Goal: Task Accomplishment & Management: Complete application form

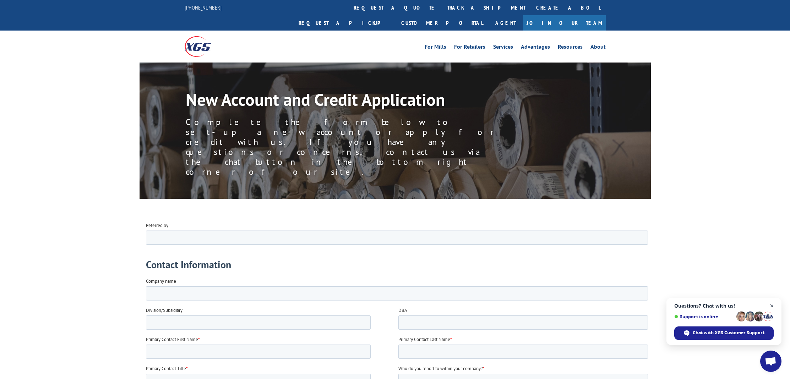
click at [772, 305] on span "Close chat" at bounding box center [772, 305] width 9 height 9
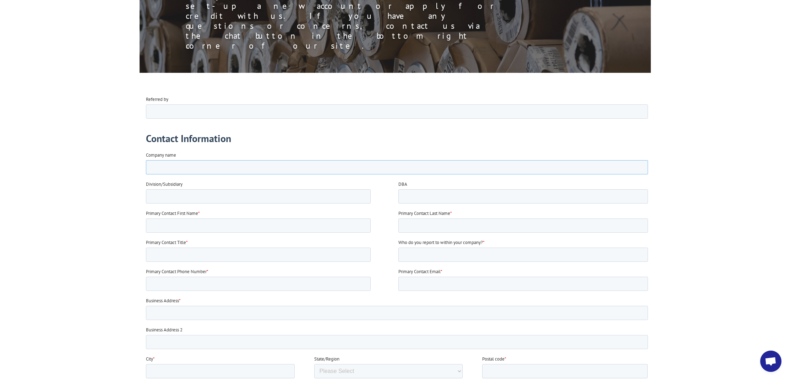
scroll to position [127, 0]
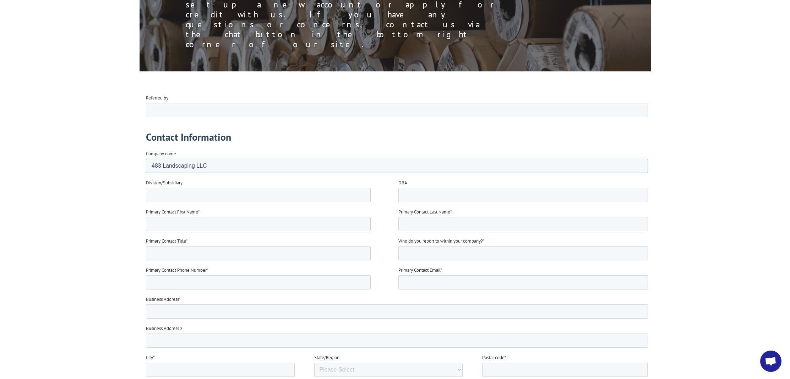
type input "483 Landscaping LLC"
type input "ForeverLawn eSD"
type input "Grant"
type input "Nelson"
type input "Owner"
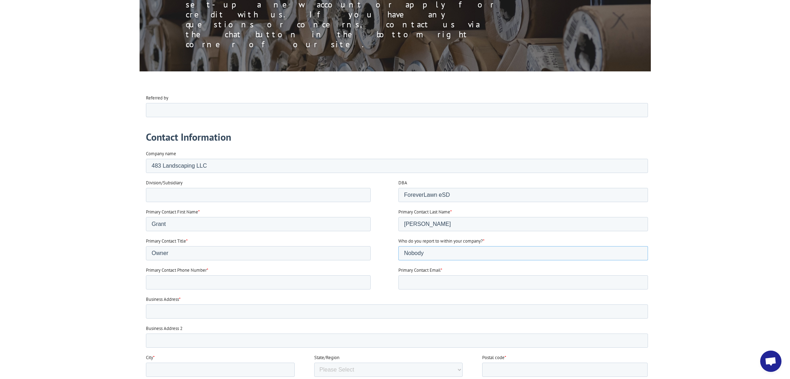
type input "Nobody"
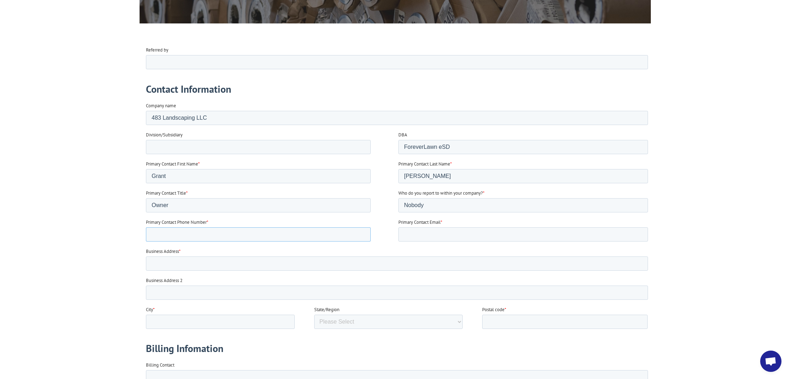
scroll to position [207, 0]
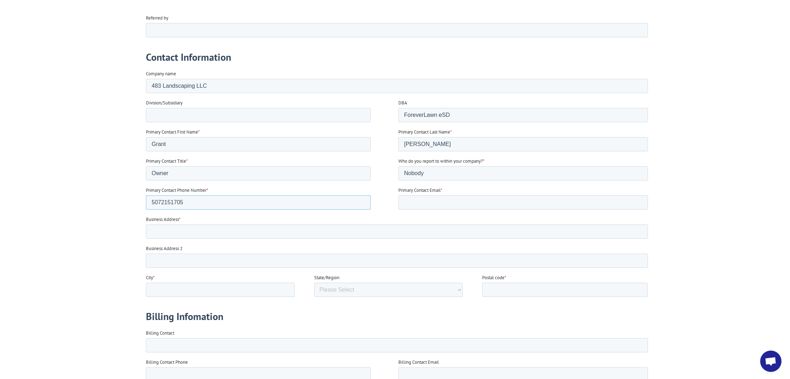
type input "5072151705"
type input "tyler@esd.foreverlawn.com"
type input "26353 483rd Ave"
type input "Brandon"
select select "South Dakota"
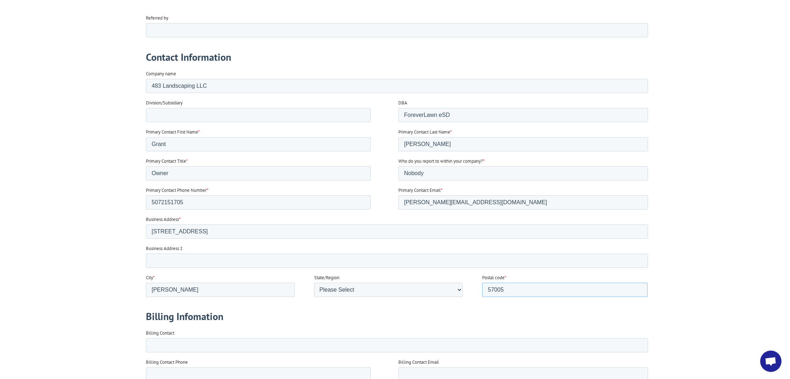
type input "57005"
click at [507, 308] on fieldset "Billing Infomation" at bounding box center [398, 316] width 505 height 27
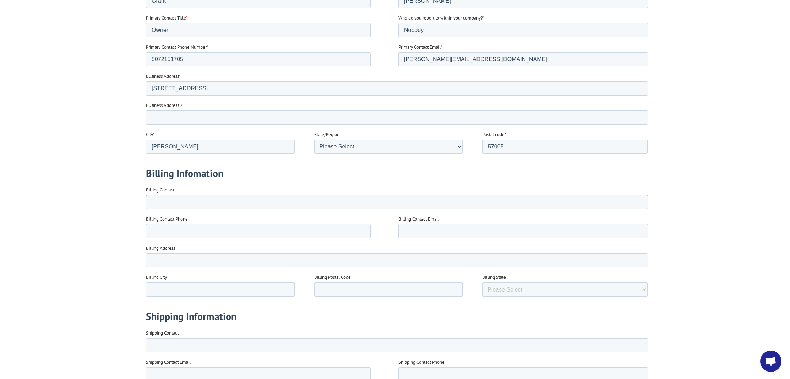
click at [267, 204] on input "Billing Contact" at bounding box center [397, 202] width 502 height 14
type input "Grant Nelson"
type input "6052144608"
type input "grant@esd.foreverlawn.com"
type input "26353 483rd Ave"
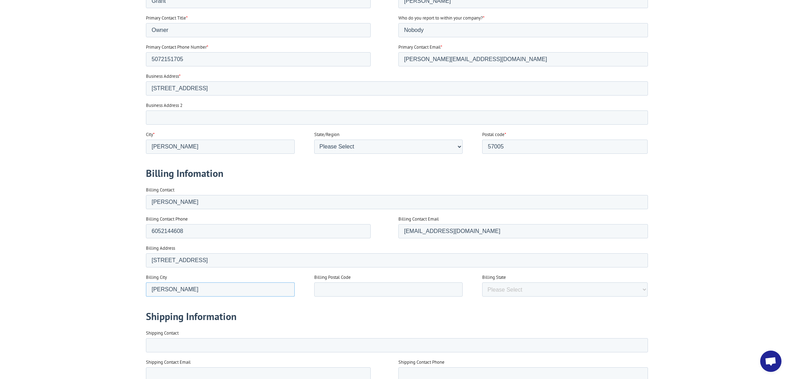
type input "Brandon"
type input "57005"
select select "South Dakota"
click at [197, 340] on input "Shipping Contact" at bounding box center [397, 345] width 502 height 14
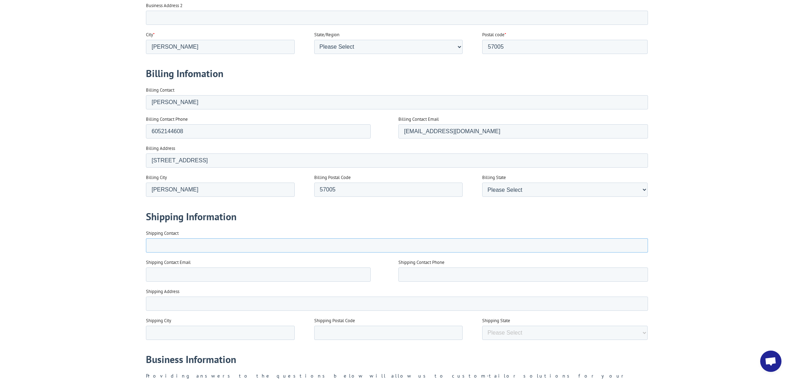
scroll to position [151, 0]
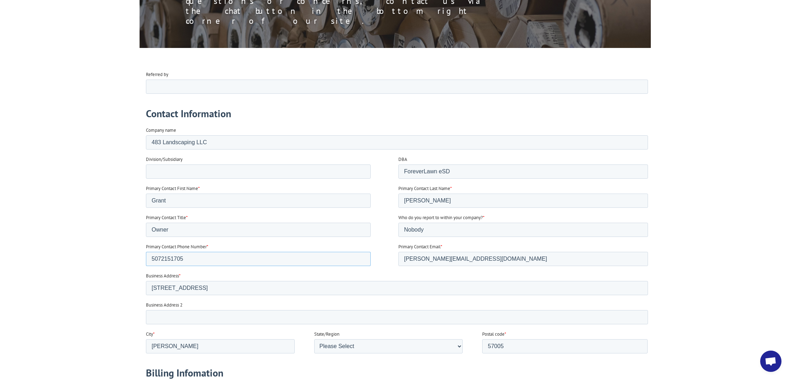
drag, startPoint x: 192, startPoint y: 255, endPoint x: 278, endPoint y: 278, distance: 89.0
drag, startPoint x: 189, startPoint y: 255, endPoint x: 121, endPoint y: 250, distance: 68.0
type input "6052144608"
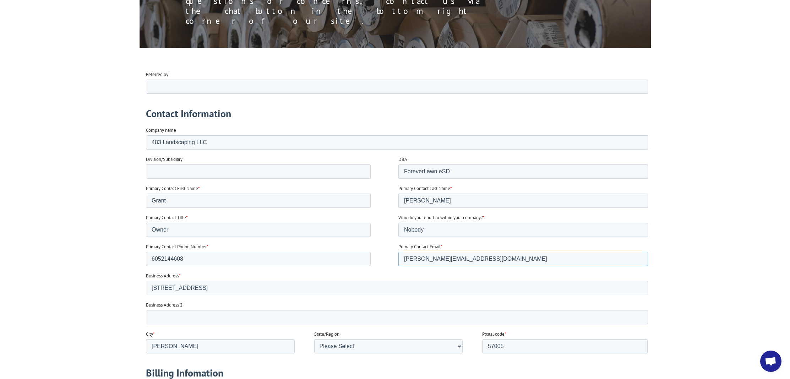
drag, startPoint x: 502, startPoint y: 260, endPoint x: 399, endPoint y: 258, distance: 102.3
click at [399, 258] on input "tyler@esd.foreverlawn.com" at bounding box center [523, 258] width 250 height 14
type input "grant@esd.foreverlawn.com"
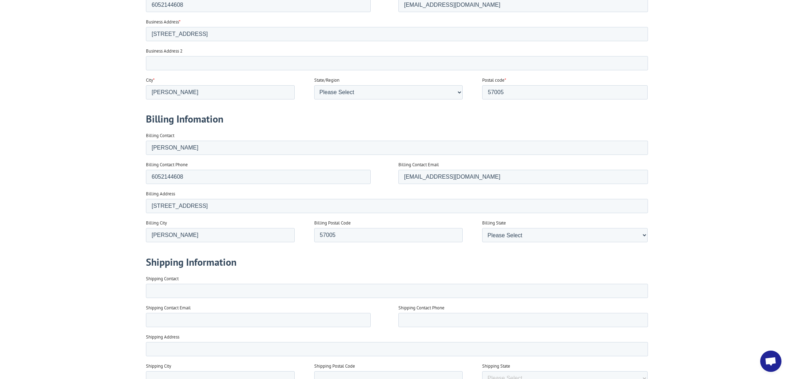
scroll to position [445, 0]
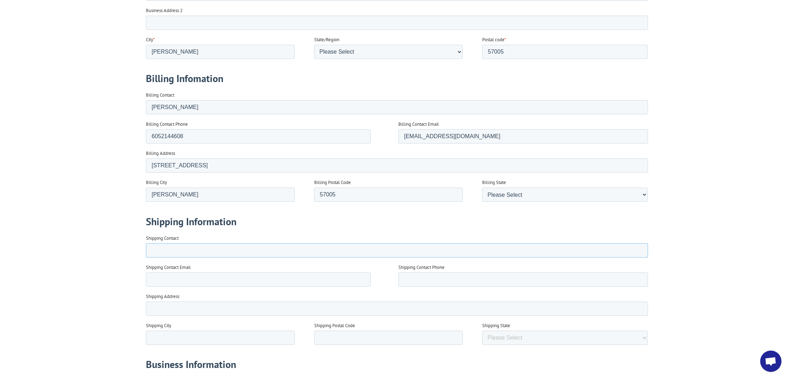
click at [183, 252] on input "Shipping Contact" at bounding box center [397, 250] width 502 height 14
type input "Tyler Maschino"
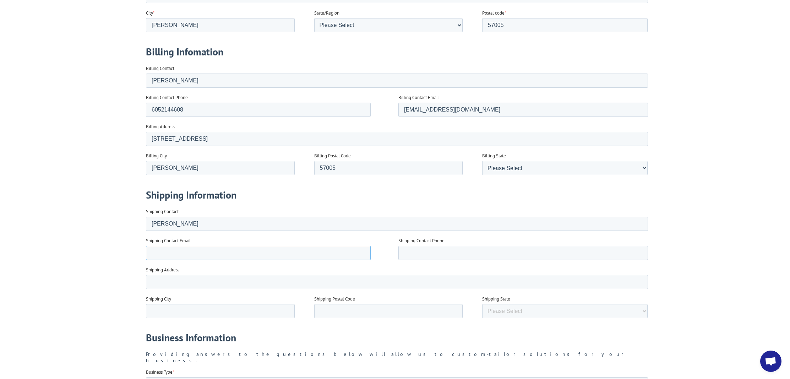
scroll to position [473, 0]
type input "tyler@esd.foreverlawn.com"
type input "7"
type input "5072151705"
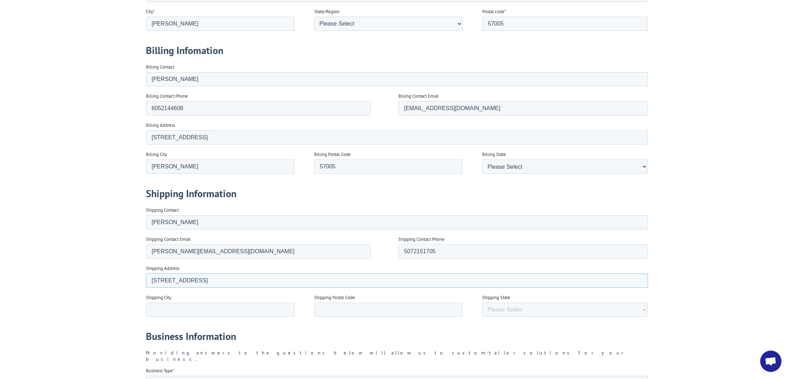
type input "26353 483rd Ave"
type input "Brandon"
type input "57005"
select select "South Dakota"
click at [114, 283] on div at bounding box center [395, 323] width 790 height 1150
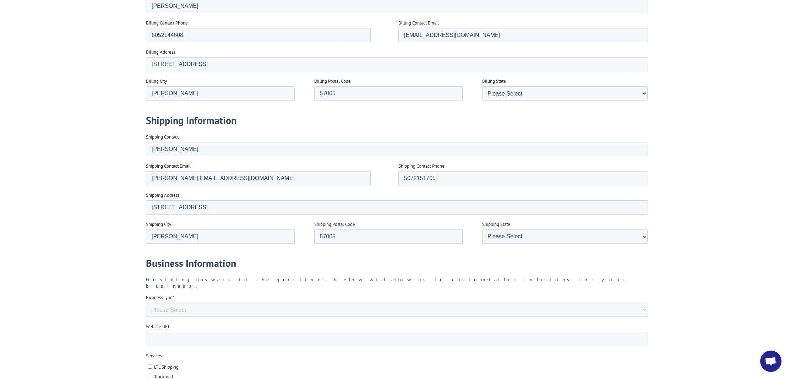
scroll to position [596, 0]
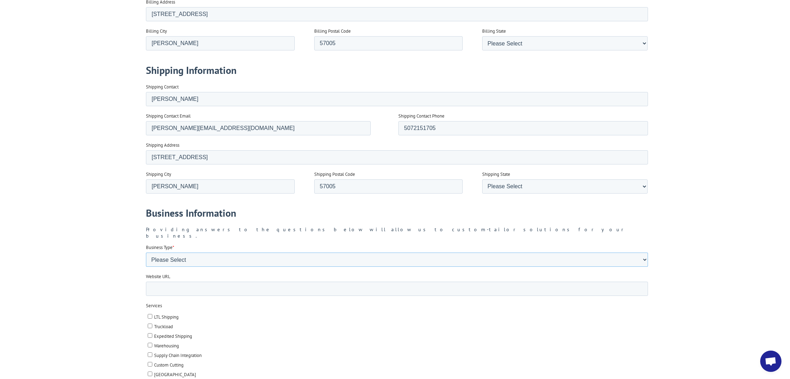
select select "Turf Compant"
click at [191, 284] on input "Website URL" at bounding box center [397, 289] width 502 height 14
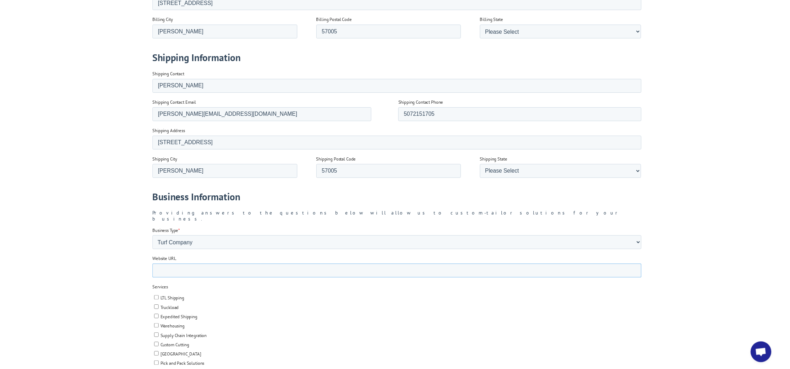
scroll to position [631, 0]
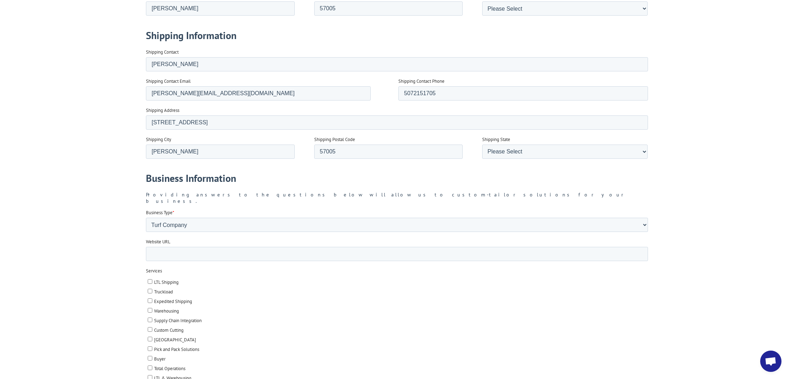
click at [240, 278] on label "LTL Shipping" at bounding box center [397, 281] width 500 height 7
click at [152, 279] on input "LTL Shipping" at bounding box center [149, 281] width 5 height 5
checkbox input "true"
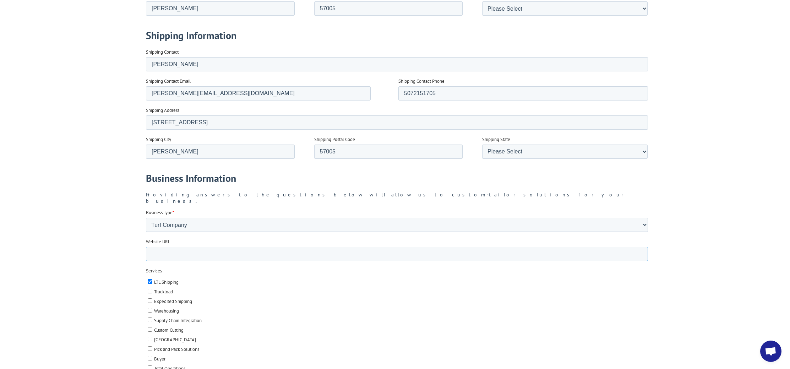
click at [199, 247] on input "Website URL" at bounding box center [397, 254] width 502 height 14
paste input "https://www.foreverlawn.com/esd/"
type input "https://www.foreverlawn.com/esd/"
click at [94, 230] on div at bounding box center [395, 165] width 790 height 1150
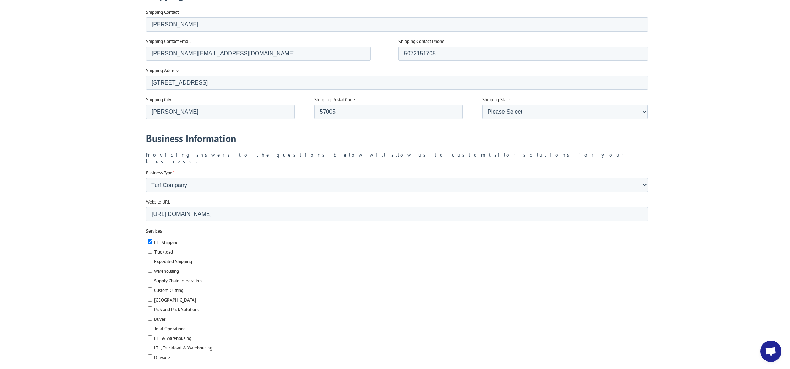
scroll to position [706, 0]
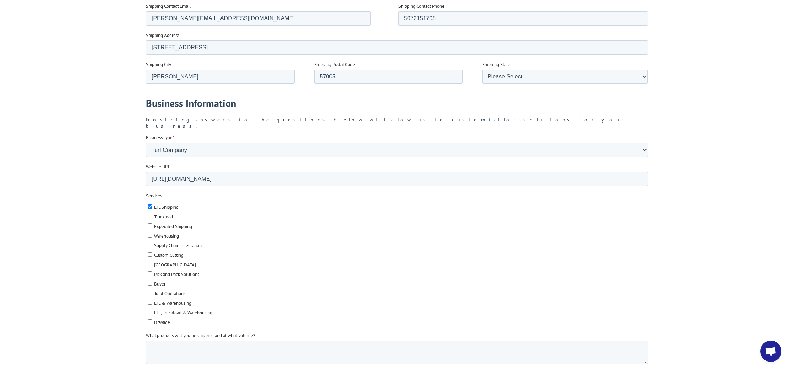
click at [149, 214] on input "Truckload" at bounding box center [149, 216] width 5 height 5
checkbox input "true"
click at [151, 223] on input "Expedited Shipping" at bounding box center [149, 225] width 5 height 5
checkbox input "true"
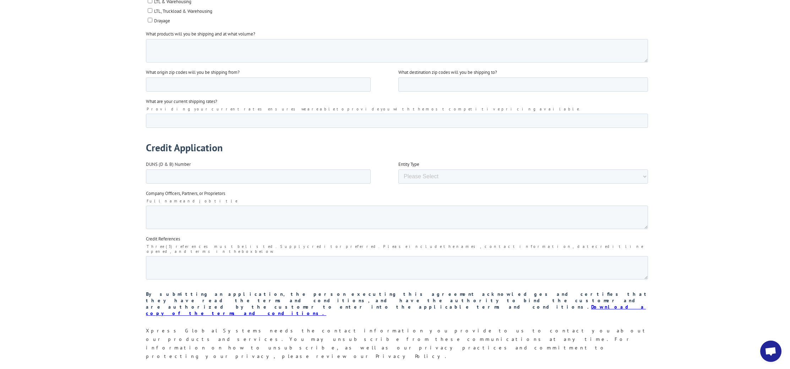
scroll to position [799, 0]
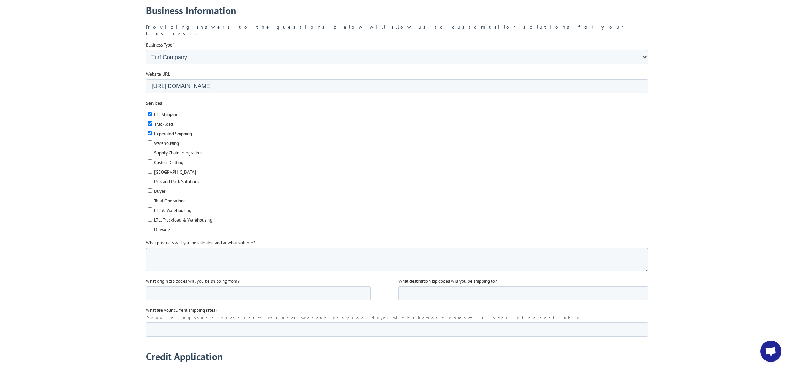
click at [180, 248] on textarea "What products will you be shipping and at what volume?" at bounding box center [397, 259] width 502 height 23
type textarea "Artificial turf rolls"
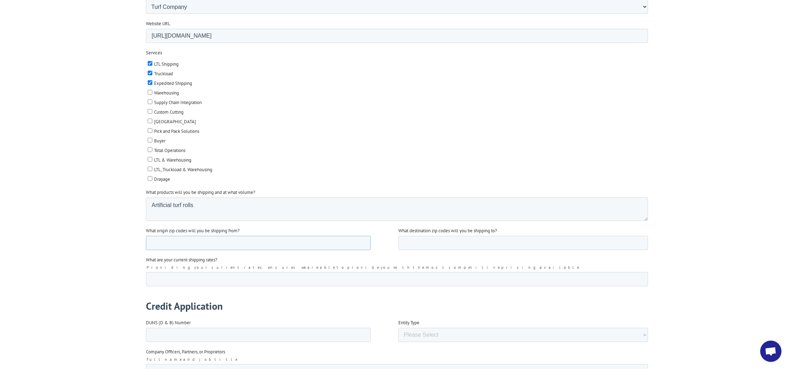
scroll to position [851, 0]
type input "57005"
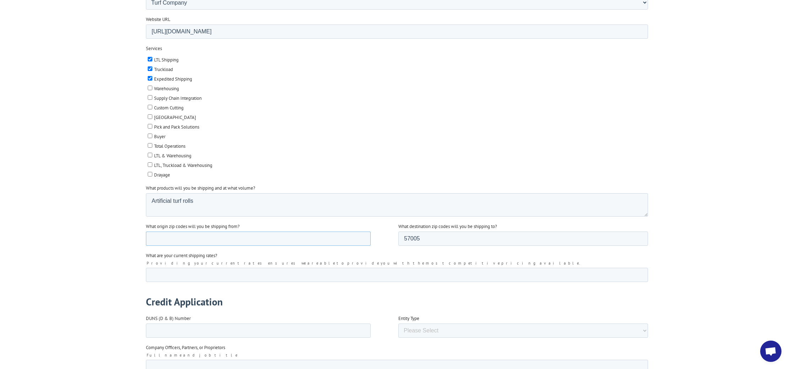
click at [158, 231] on input "What origin zip codes will you be shipping from?" at bounding box center [258, 238] width 225 height 14
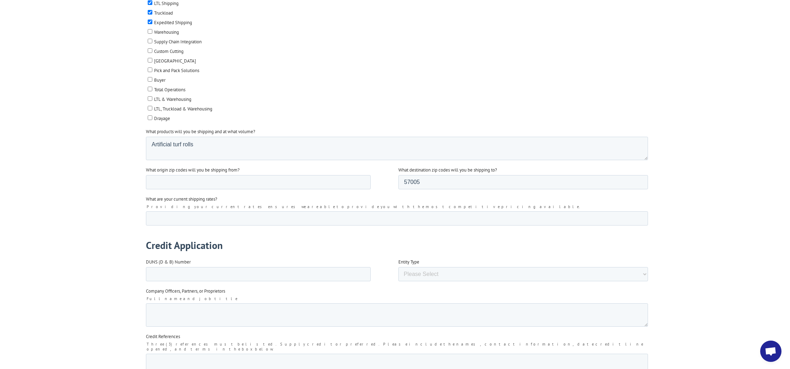
scroll to position [957, 0]
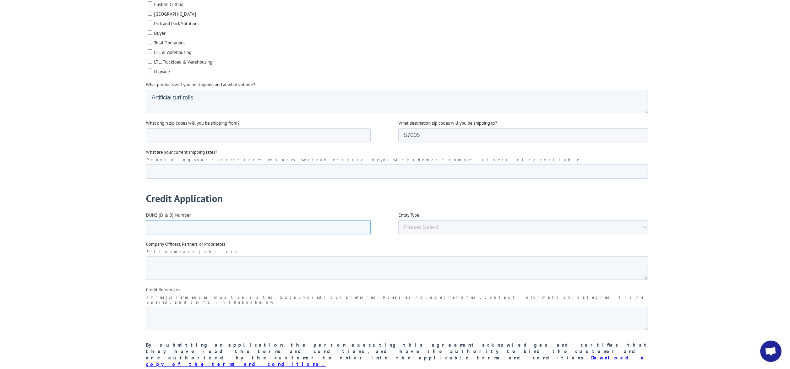
click at [163, 220] on input "DUNS (D & B) Number" at bounding box center [258, 227] width 225 height 14
type input "0979359929"
select select "Limited Liability Company (LLC)"
click at [220, 256] on textarea "Company Officers, Partners, or Proprietors" at bounding box center [397, 267] width 502 height 23
type textarea "Grant Nelson, owner"
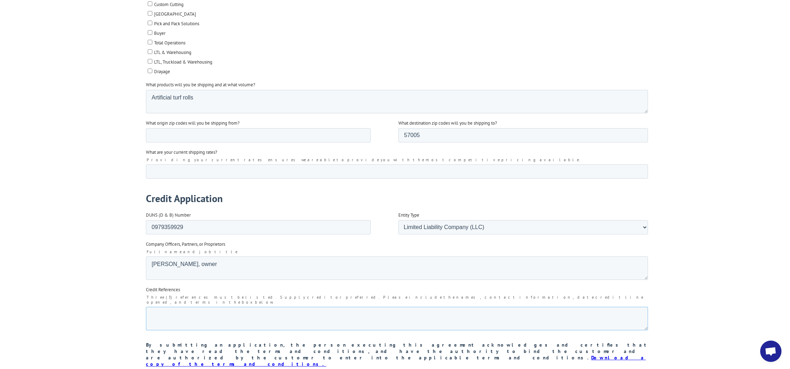
click at [226, 307] on textarea "Credit References" at bounding box center [397, 318] width 502 height 23
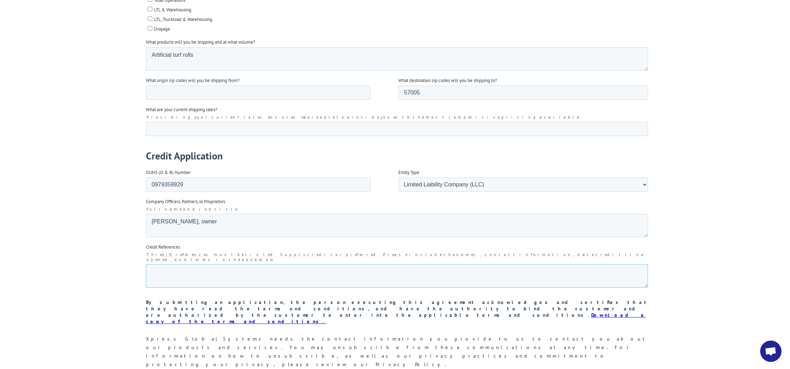
scroll to position [989, 0]
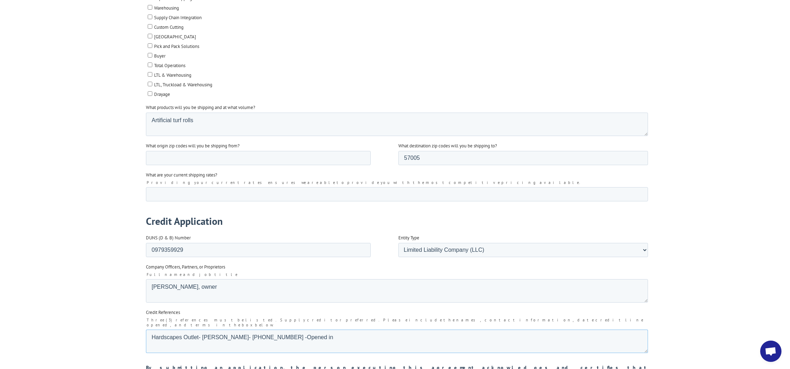
type textarea "Hardscapes Outlet- Ray Landberg- 605-251-1457 -Opened in"
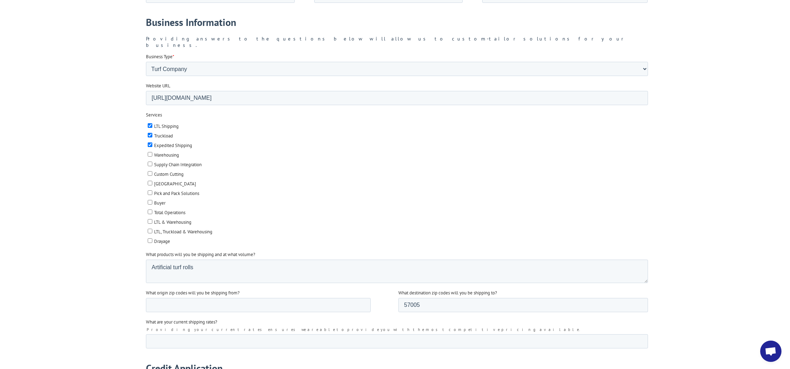
scroll to position [786, 0]
click at [159, 299] on input "What origin zip codes will you be shipping from?" at bounding box center [258, 306] width 225 height 14
type input "30721"
click at [121, 259] on div at bounding box center [395, 11] width 790 height 1150
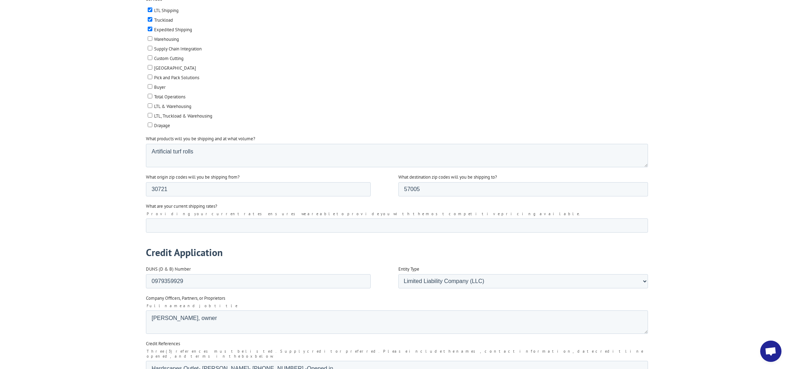
scroll to position [974, 0]
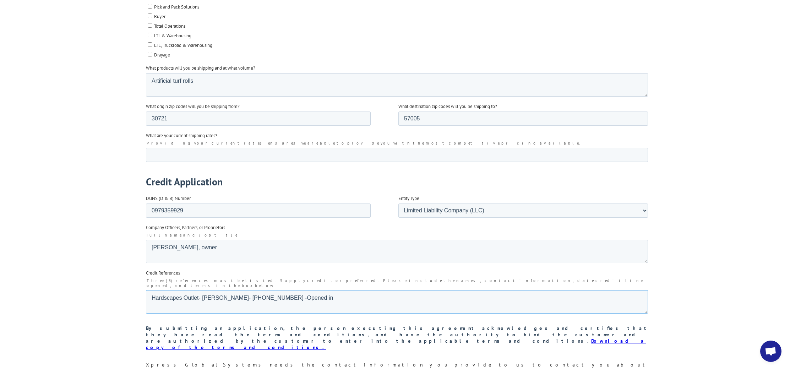
click at [338, 290] on textarea "Hardscapes Outlet- Ray Landberg- 605-251-1457 -Opened in" at bounding box center [397, 301] width 502 height 23
click at [339, 290] on textarea "Hardscapes Outlet- Ray Landberg- 605-251-1457 -Opened in" at bounding box center [397, 301] width 502 height 23
click at [388, 290] on textarea "Hardscapes Outlet- Ray Landberg- 605-251-1457 -Opened in 2017 CNH" at bounding box center [397, 301] width 502 height 23
click at [209, 290] on textarea "Hardscapes Outlet- Ray Landberg- 605-251-1457 -Opened in 2017 CNH" at bounding box center [397, 301] width 502 height 23
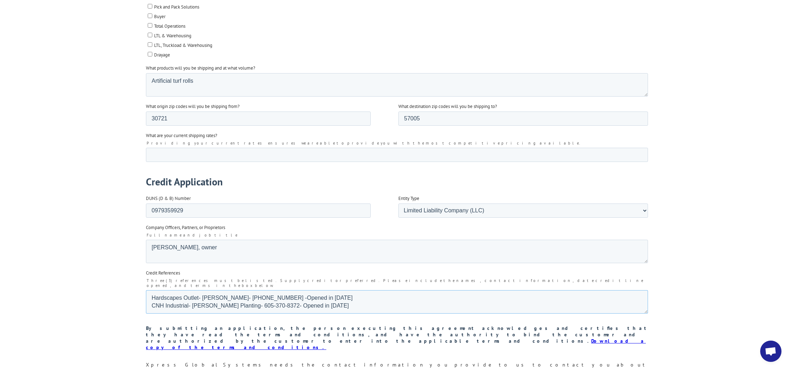
click at [300, 290] on textarea "Hardscapes Outlet- Ray Landberg- 605-251-1457 -Opened in 2017 CNH Industrial- W…" at bounding box center [397, 301] width 502 height 23
type textarea "Hardscapes Outlet- Ray Landberg- 605-251-1457 -Opened in 2017 CNH Industrial- W…"
